Goal: Find specific page/section

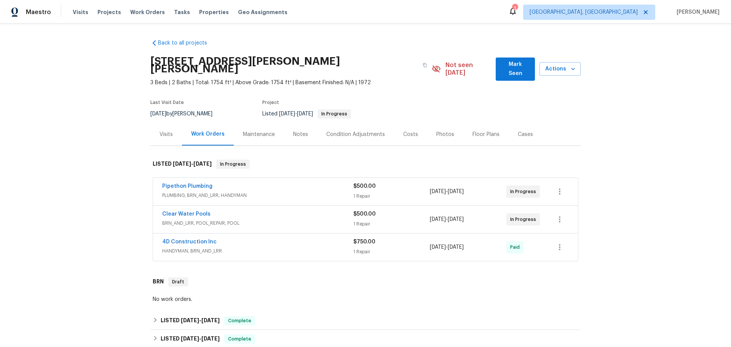
click at [506, 213] on div "In Progress" at bounding box center [522, 219] width 33 height 12
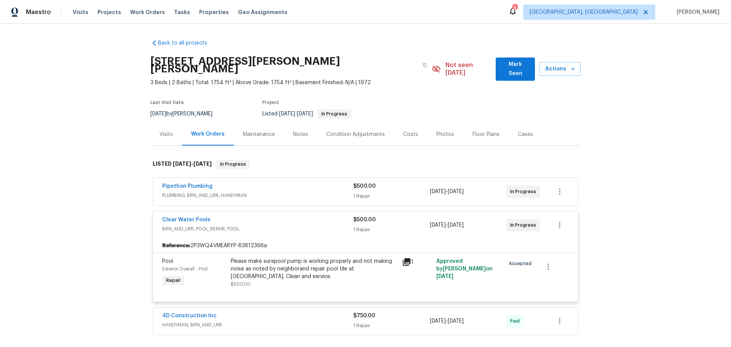
click at [491, 221] on div "[DATE] - [DATE]" at bounding box center [468, 225] width 77 height 18
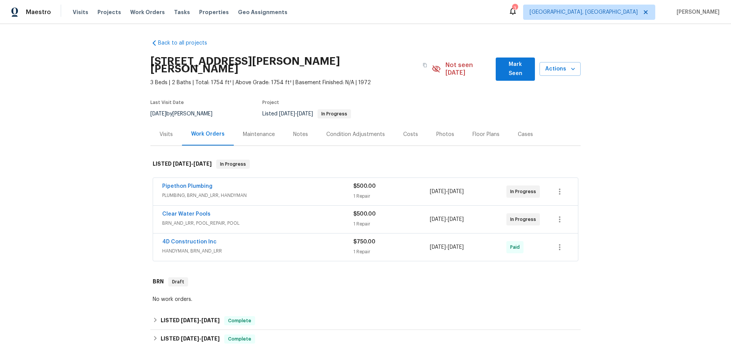
click at [491, 221] on div "Clear Water Pools BRN_AND_LRR, POOL_REPAIR, POOL $500.00 1 Repair [DATE] - [DAT…" at bounding box center [365, 219] width 425 height 27
click at [558, 215] on icon "button" at bounding box center [559, 219] width 9 height 9
click at [185, 206] on div at bounding box center [365, 173] width 731 height 347
click at [187, 211] on link "Clear Water Pools" at bounding box center [186, 213] width 48 height 5
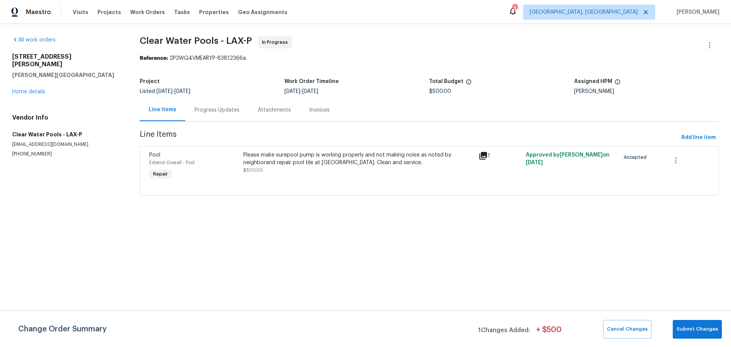
click at [189, 210] on div "All work orders [STREET_ADDRESS] Home details Vendor Info Clear Water Pools - L…" at bounding box center [365, 120] width 731 height 193
click at [169, 113] on div "Line Items" at bounding box center [163, 110] width 46 height 22
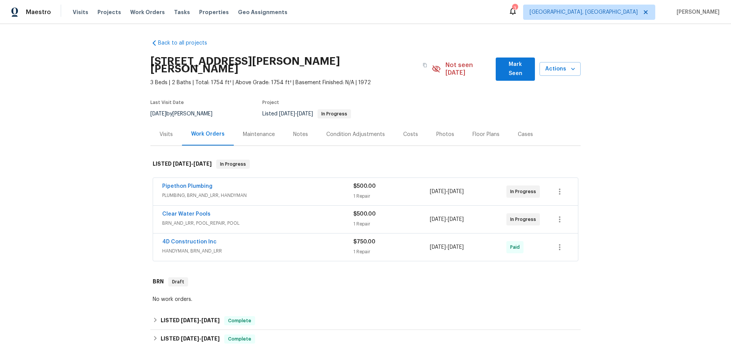
click at [223, 182] on div "Pipethon Plumbing" at bounding box center [257, 186] width 191 height 9
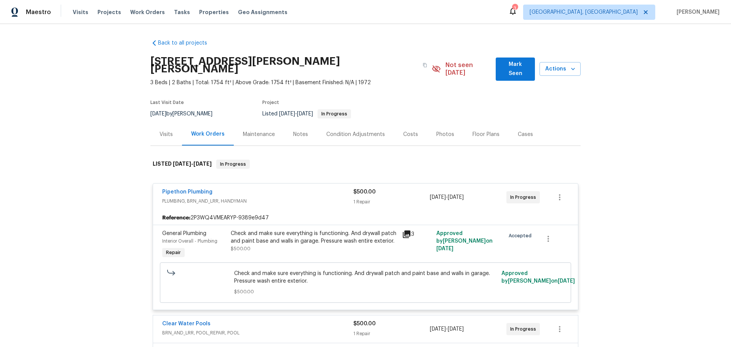
click at [331, 27] on div "Back to all projects [STREET_ADDRESS][PERSON_NAME] 3 Beds | 2 Baths | Total: 17…" at bounding box center [365, 185] width 731 height 323
click at [321, 26] on div "Back to all projects [STREET_ADDRESS][PERSON_NAME] 3 Beds | 2 Baths | Total: 17…" at bounding box center [365, 185] width 731 height 323
click at [317, 21] on div "Maestro Visits Projects Work Orders Tasks Properties Geo Assignments 3 [GEOGRAP…" at bounding box center [365, 12] width 731 height 24
click at [678, 172] on div "Back to all projects [STREET_ADDRESS][PERSON_NAME] 3 Beds | 2 Baths | Total: 17…" at bounding box center [365, 185] width 731 height 323
click at [662, 181] on div "Back to all projects [STREET_ADDRESS][PERSON_NAME] 3 Beds | 2 Baths | Total: 17…" at bounding box center [365, 185] width 731 height 323
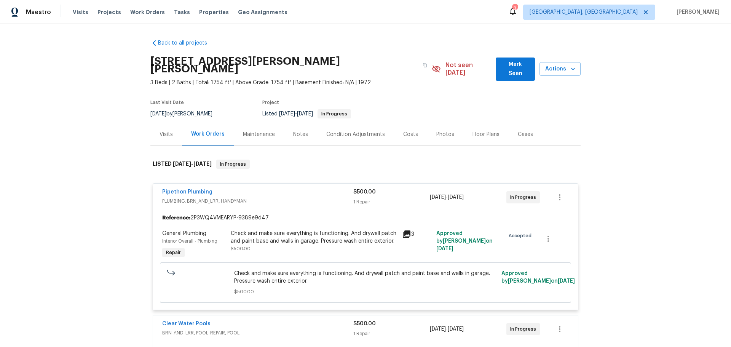
click at [607, 142] on div "Back to all projects [STREET_ADDRESS][PERSON_NAME] 3 Beds | 2 Baths | Total: 17…" at bounding box center [365, 185] width 731 height 323
click at [556, 128] on div "Visits Work Orders Maintenance Notes Condition Adjustments Costs Photos Floor P…" at bounding box center [365, 134] width 430 height 23
